Goal: Task Accomplishment & Management: Use online tool/utility

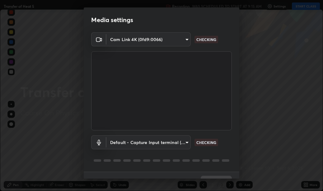
scroll to position [13, 0]
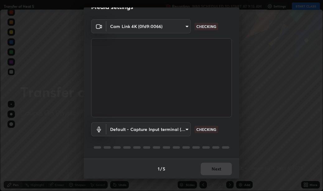
click at [187, 131] on body "Erase all Transfer of Heat 5 Recording WAS SCHEDULED TO START AT 9:15 AM Settin…" at bounding box center [161, 95] width 323 height 191
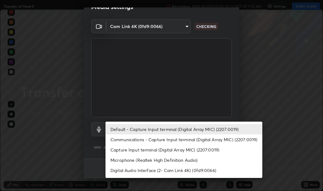
click at [192, 172] on li "Digital Audio Interface (2- Cam Link 4K) (0fd9:0066)" at bounding box center [183, 170] width 157 height 10
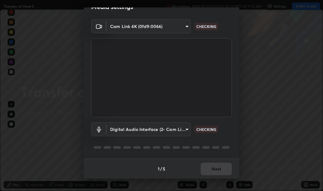
type input "f42375d0d0352651e9ce03ba912a226aa19a14022d466f9e67578fb3da9a70a9"
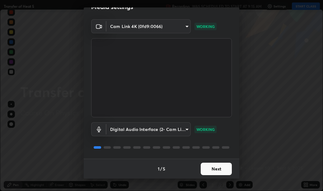
click at [219, 170] on button "Next" at bounding box center [216, 169] width 31 height 12
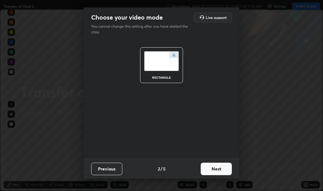
click at [219, 170] on button "Next" at bounding box center [216, 169] width 31 height 12
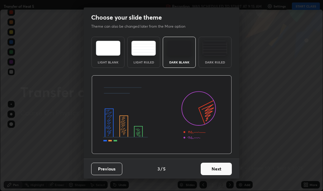
click at [220, 169] on button "Next" at bounding box center [216, 169] width 31 height 12
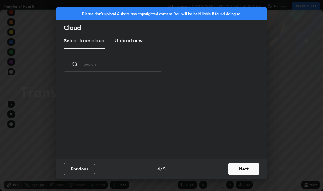
click at [236, 171] on button "Next" at bounding box center [243, 169] width 31 height 12
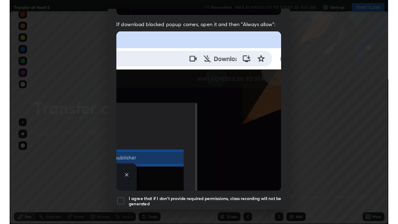
scroll to position [140, 0]
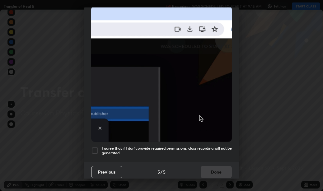
click at [215, 146] on h5 "I agree that if I don't provide required permissions, class recording will not …" at bounding box center [167, 151] width 130 height 10
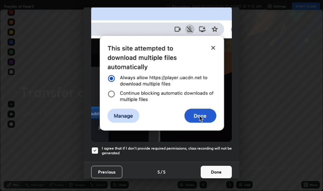
click at [218, 169] on button "Done" at bounding box center [216, 172] width 31 height 12
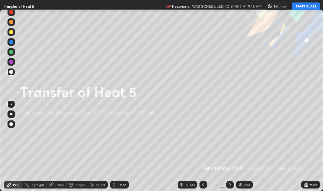
click at [307, 6] on button "START CLASS" at bounding box center [306, 5] width 28 height 7
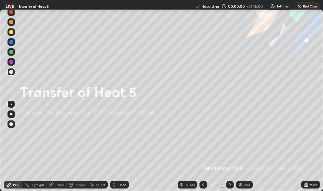
click at [306, 185] on icon at bounding box center [305, 184] width 5 height 5
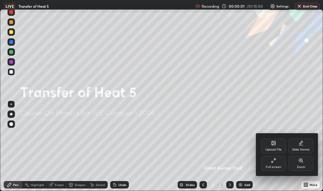
click at [280, 163] on div "Full screen" at bounding box center [273, 163] width 25 height 15
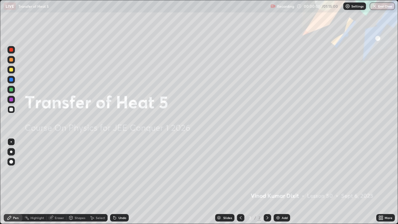
scroll to position [224, 398]
click at [284, 191] on div "Add" at bounding box center [285, 217] width 6 height 3
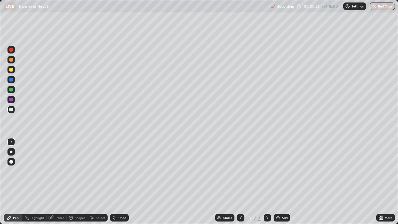
click at [13, 69] on div at bounding box center [10, 69] width 7 height 7
click at [11, 90] on div at bounding box center [11, 90] width 4 height 4
click at [279, 191] on img at bounding box center [277, 217] width 5 height 5
click at [12, 70] on div at bounding box center [11, 70] width 4 height 4
click at [58, 191] on div "Eraser" at bounding box center [57, 217] width 20 height 7
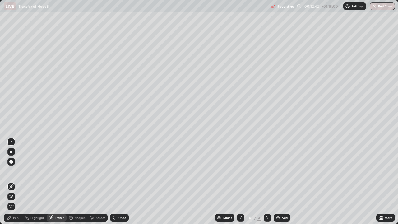
click at [17, 191] on div "Pen" at bounding box center [16, 217] width 6 height 3
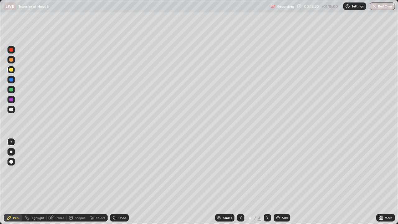
click at [280, 191] on div "Add" at bounding box center [282, 217] width 16 height 7
click at [59, 191] on div "Eraser" at bounding box center [59, 217] width 9 height 3
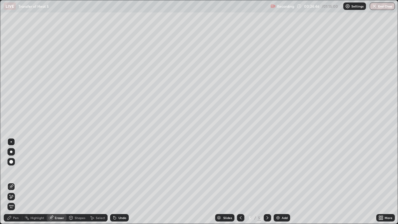
click at [17, 191] on div "Pen" at bounding box center [16, 217] width 6 height 3
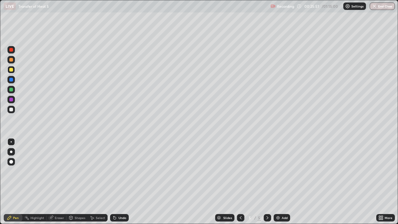
click at [284, 191] on div "Add" at bounding box center [285, 217] width 6 height 3
click at [57, 191] on div "Eraser" at bounding box center [59, 217] width 9 height 3
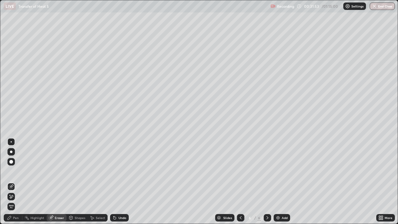
click at [15, 191] on div "Pen" at bounding box center [16, 217] width 6 height 3
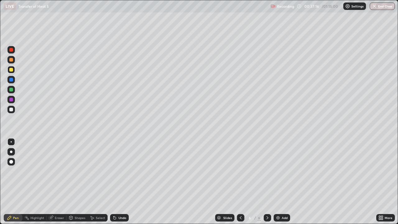
click at [284, 191] on div "Add" at bounding box center [285, 217] width 6 height 3
click at [79, 191] on div "Shapes" at bounding box center [80, 217] width 11 height 3
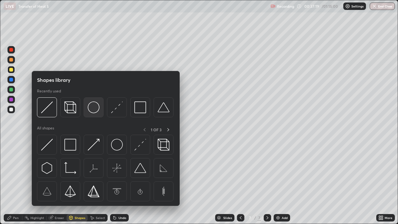
click at [96, 112] on img at bounding box center [94, 107] width 12 height 12
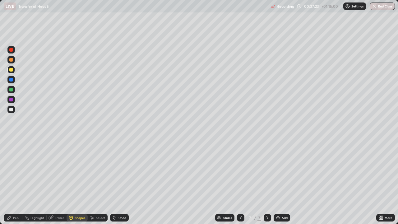
click at [81, 191] on div "Shapes" at bounding box center [80, 217] width 11 height 3
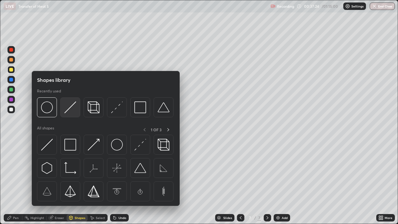
click at [73, 108] on img at bounding box center [70, 107] width 12 height 12
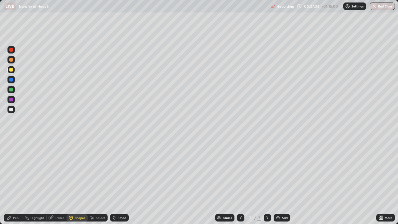
click at [15, 191] on div "Pen" at bounding box center [16, 217] width 6 height 3
click at [13, 110] on div at bounding box center [10, 109] width 7 height 7
click at [284, 191] on div "Add" at bounding box center [285, 217] width 6 height 3
click at [283, 191] on div "Add" at bounding box center [285, 217] width 6 height 3
click at [60, 191] on div "Eraser" at bounding box center [59, 217] width 9 height 3
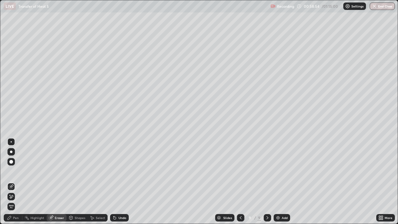
click at [15, 191] on div "Pen" at bounding box center [13, 217] width 19 height 7
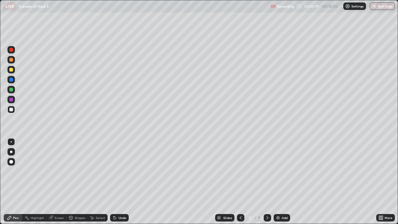
click at [12, 91] on div at bounding box center [10, 89] width 7 height 7
click at [322, 5] on button "End Class" at bounding box center [382, 5] width 25 height 7
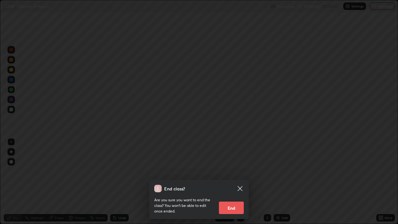
click at [233, 191] on button "End" at bounding box center [231, 207] width 25 height 12
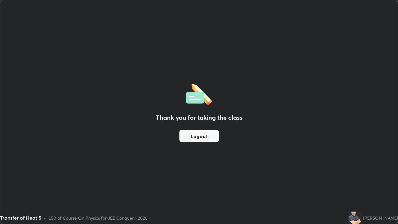
click at [200, 139] on button "Logout" at bounding box center [198, 136] width 39 height 12
